Goal: Information Seeking & Learning: Learn about a topic

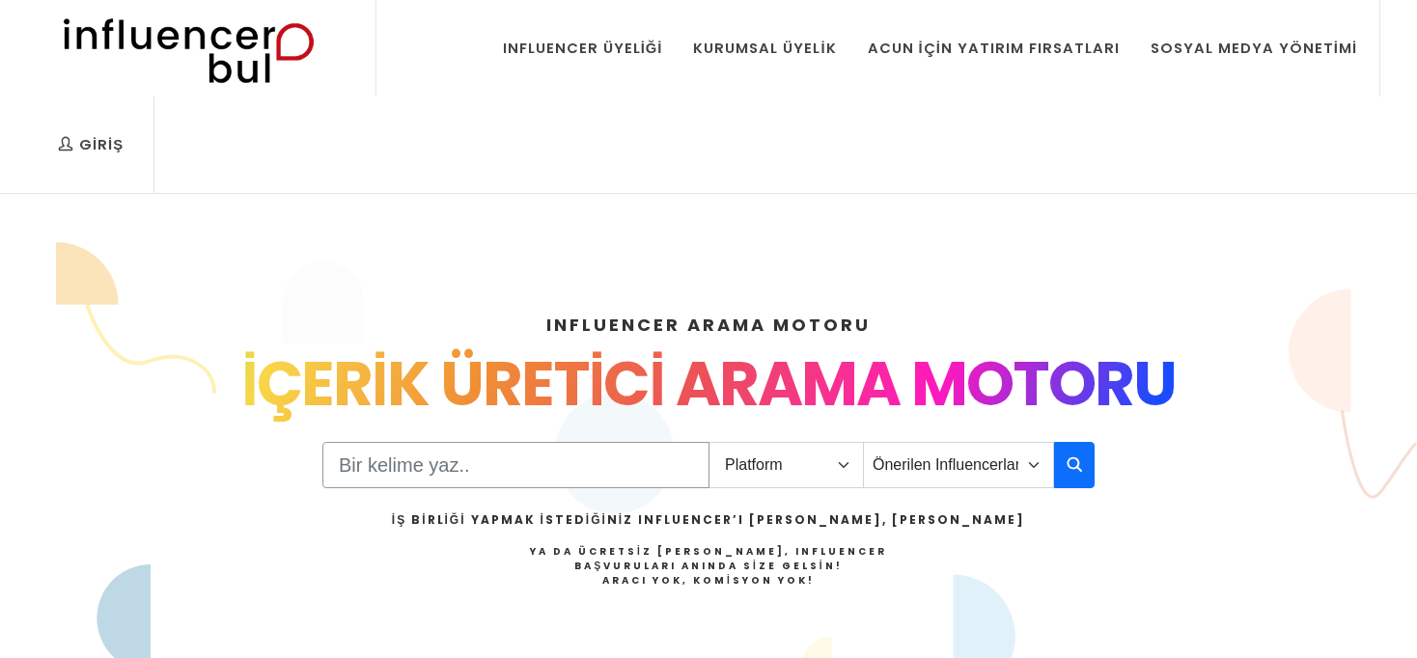
click at [571, 442] on input "Search" at bounding box center [515, 465] width 387 height 46
click at [780, 442] on select "Platform Instagram Facebook Youtube Tiktok Twitter Twitch" at bounding box center [785, 465] width 155 height 46
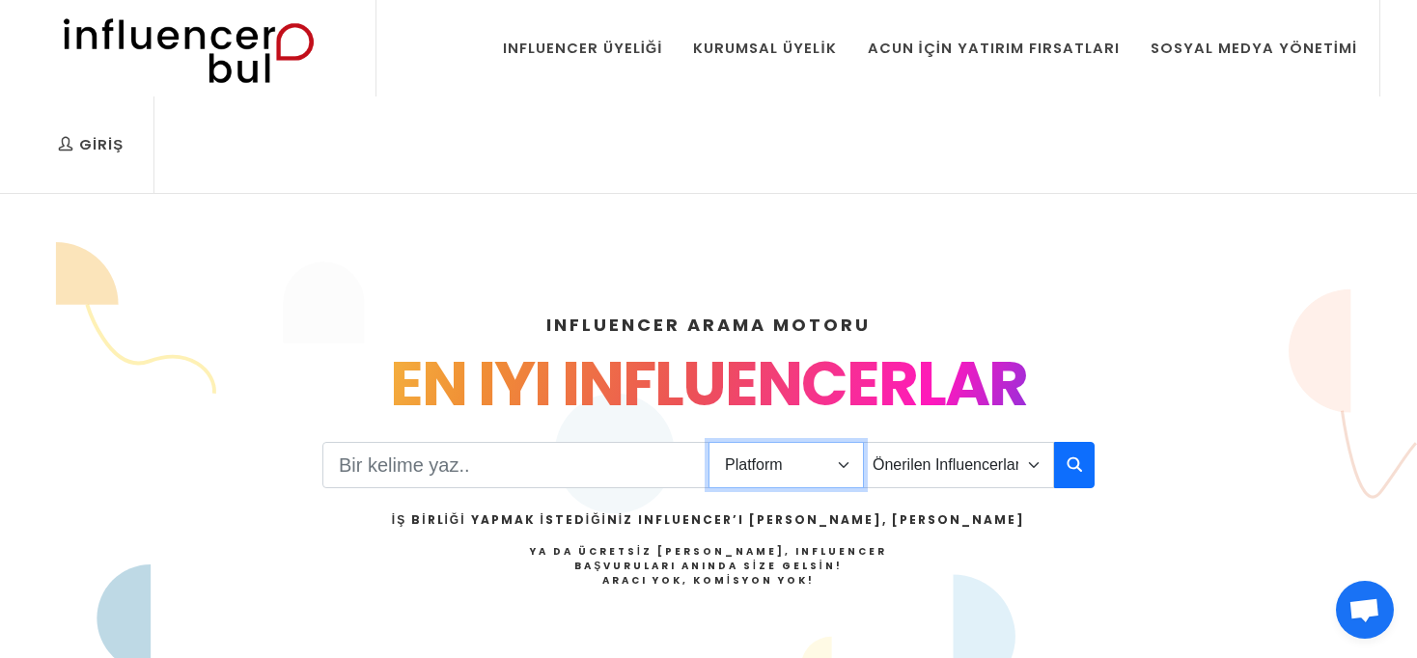
select select "1"
click at [708, 442] on select "Platform Instagram Facebook Youtube Tiktok Twitter Twitch" at bounding box center [785, 465] width 155 height 46
click at [572, 442] on input "Search" at bounding box center [515, 465] width 387 height 46
click at [881, 442] on select "Önerilen Influencerlar Aile & Çocuk & Ebeveyn Alışveriş & Giyim & Aksesuar Arab…" at bounding box center [958, 465] width 191 height 46
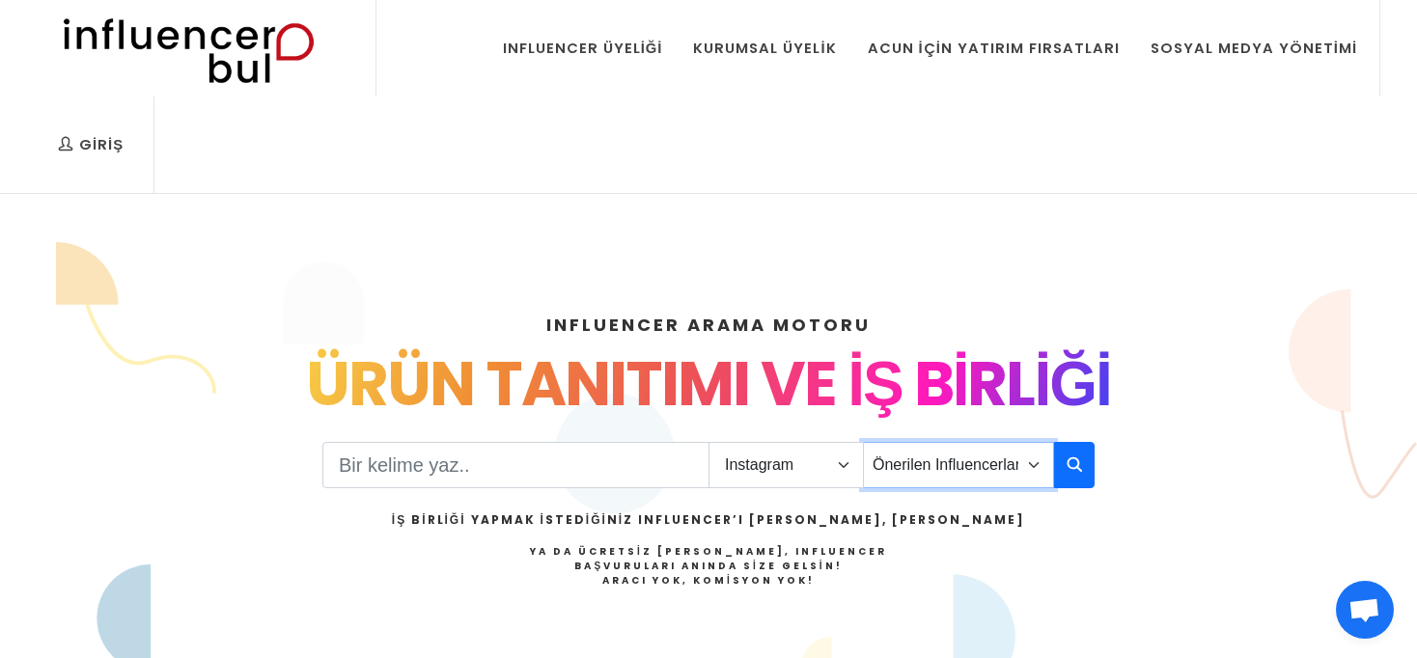
select select "2"
click at [863, 442] on select "Önerilen Influencerlar Aile & Çocuk & Ebeveyn Alışveriş & Giyim & Aksesuar Arab…" at bounding box center [958, 465] width 191 height 46
click at [1083, 442] on button "button" at bounding box center [1074, 465] width 41 height 46
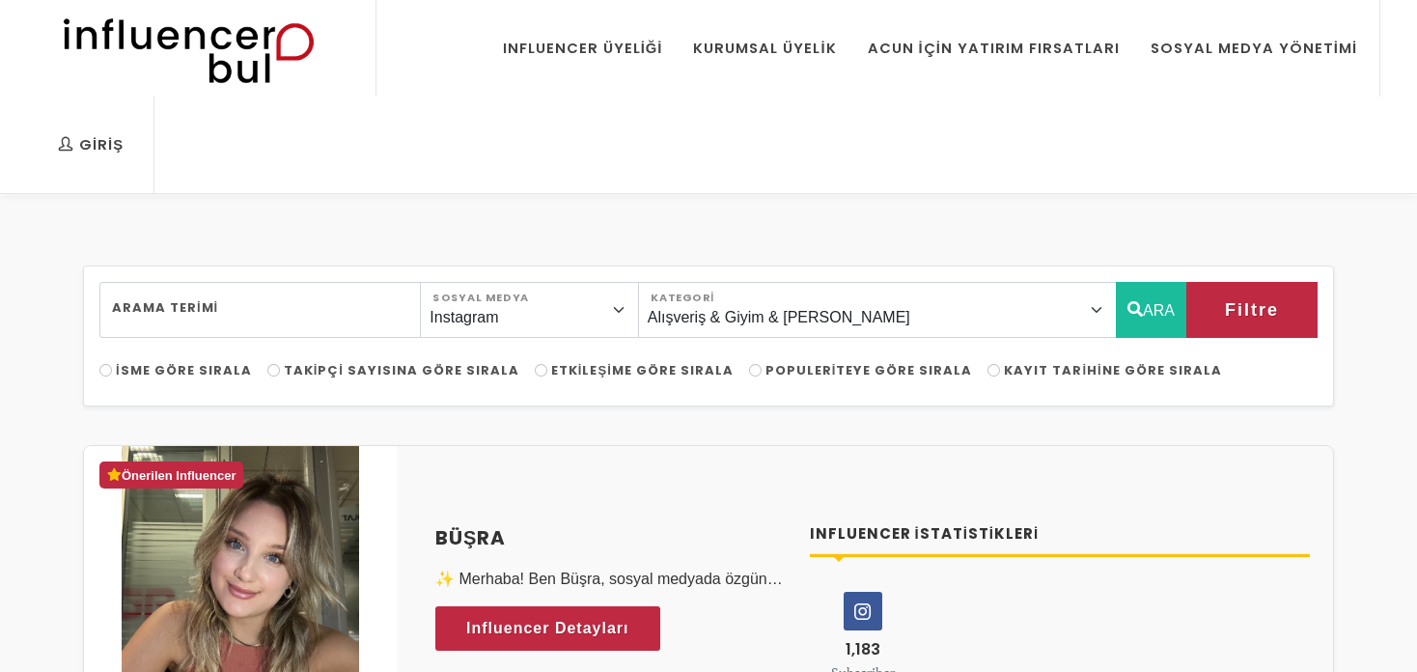
select select "2"
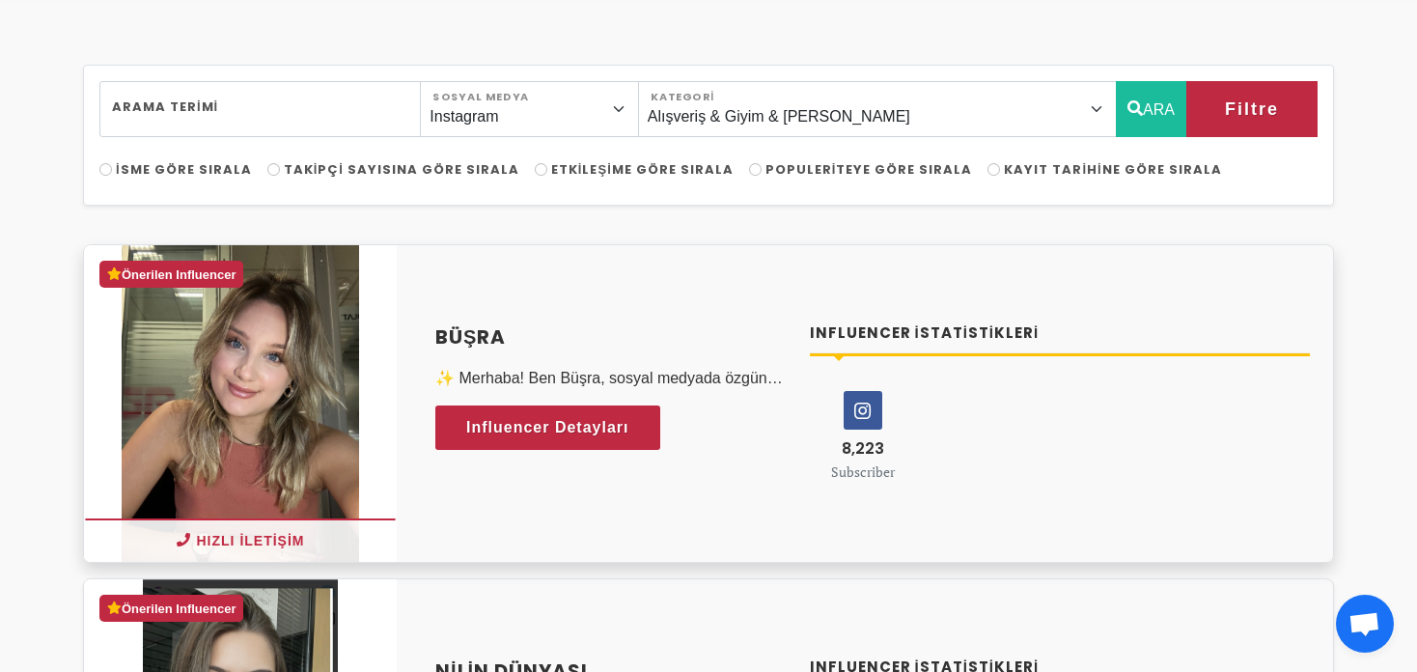
scroll to position [193, 0]
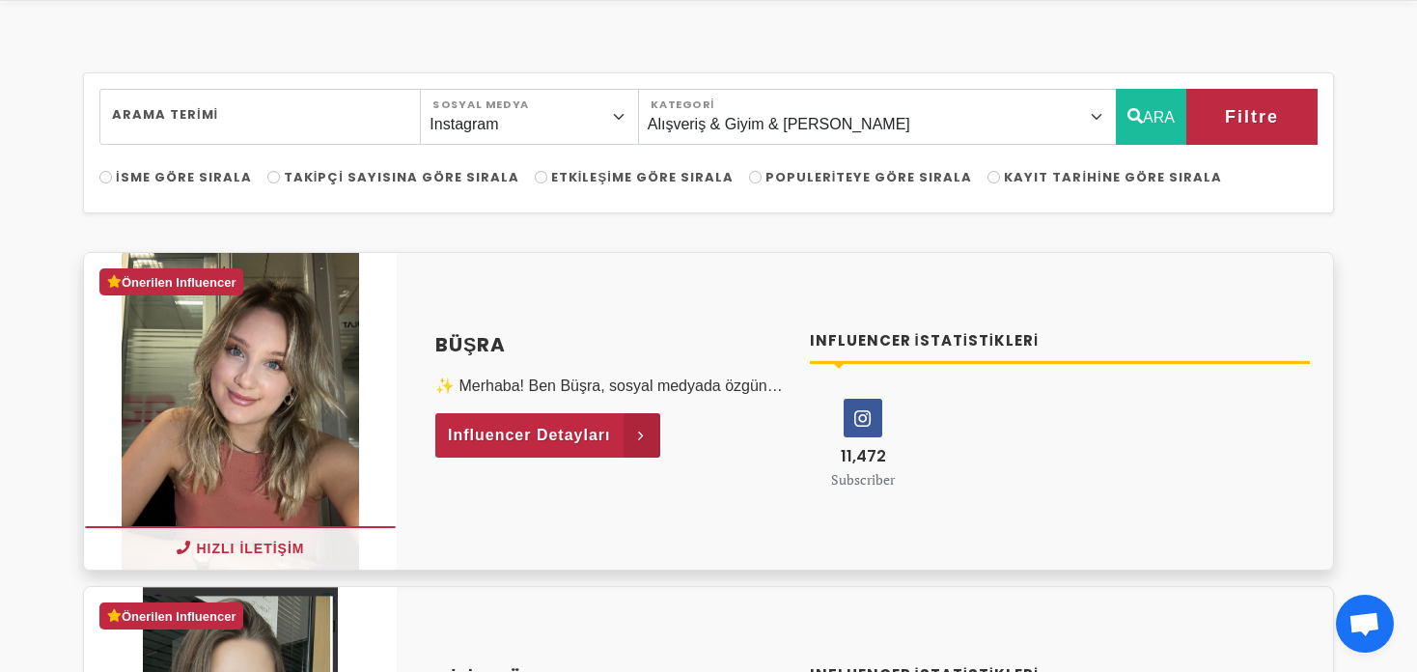
click at [560, 421] on span "Influencer Detayları" at bounding box center [529, 435] width 163 height 29
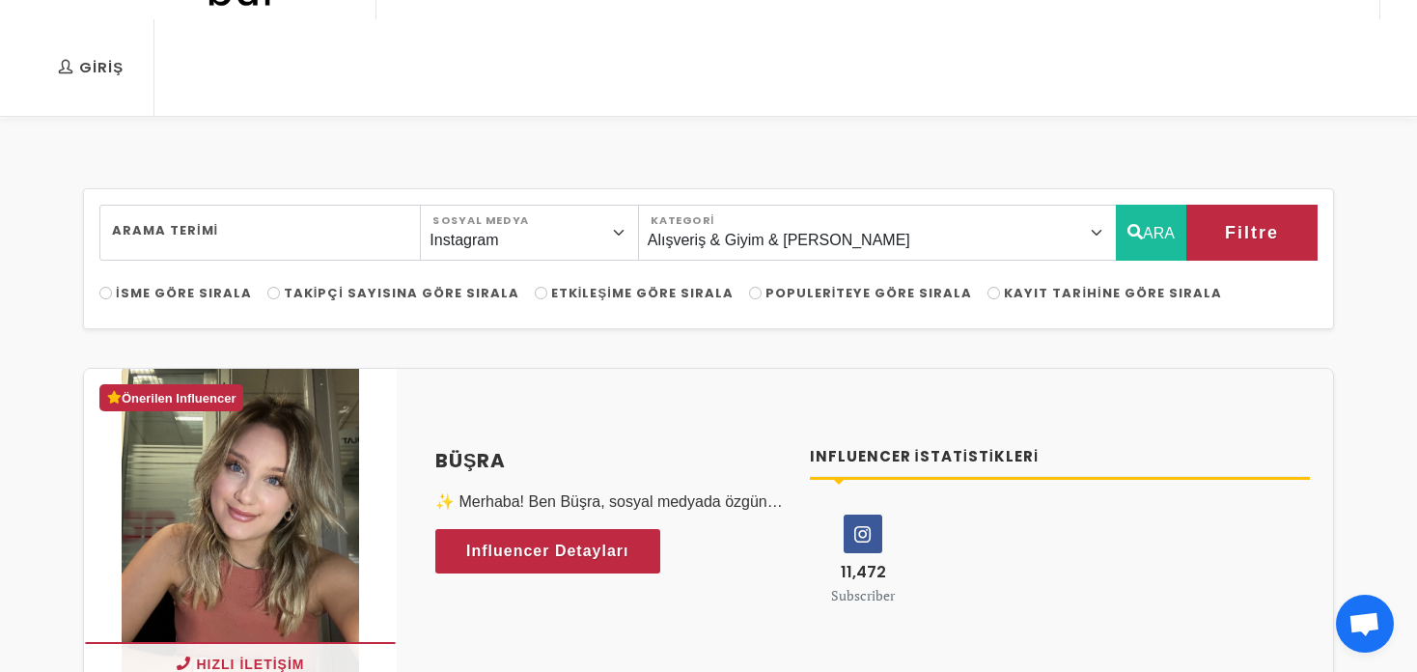
scroll to position [0, 0]
